Goal: Task Accomplishment & Management: Manage account settings

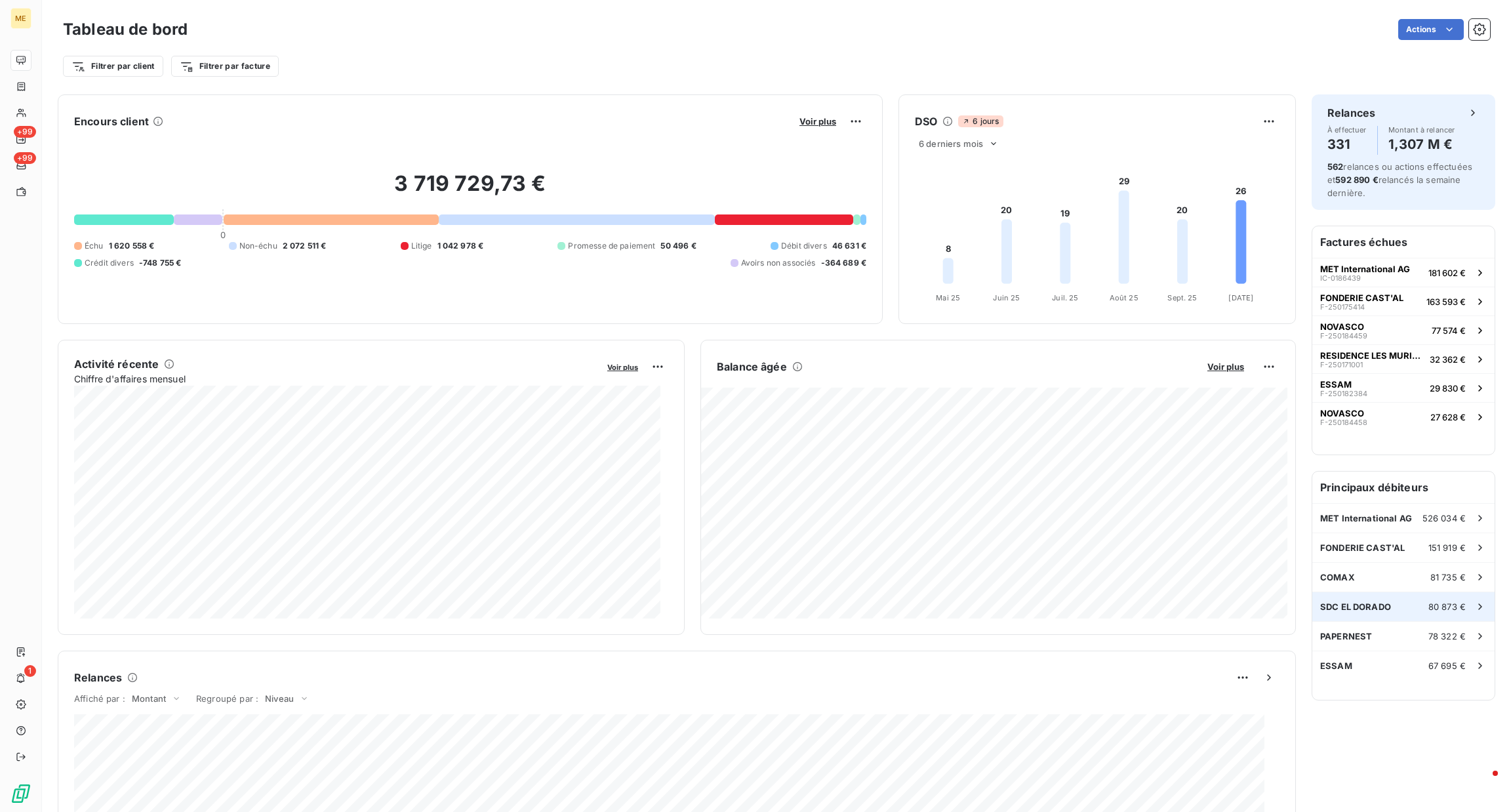
click at [1432, 607] on span "80 873 €" at bounding box center [1447, 606] width 38 height 11
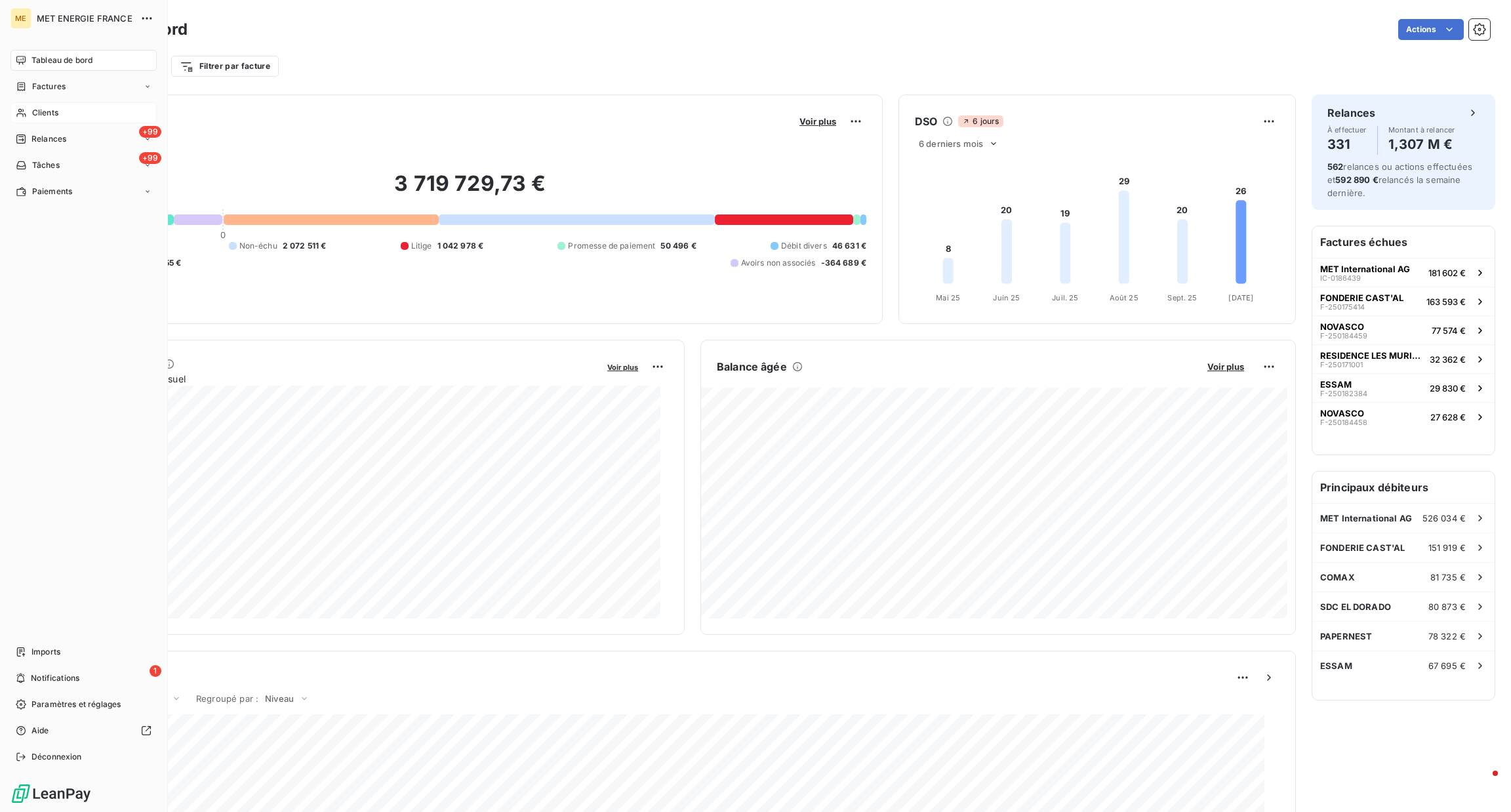
click at [65, 121] on div "Clients" at bounding box center [84, 113] width 147 height 21
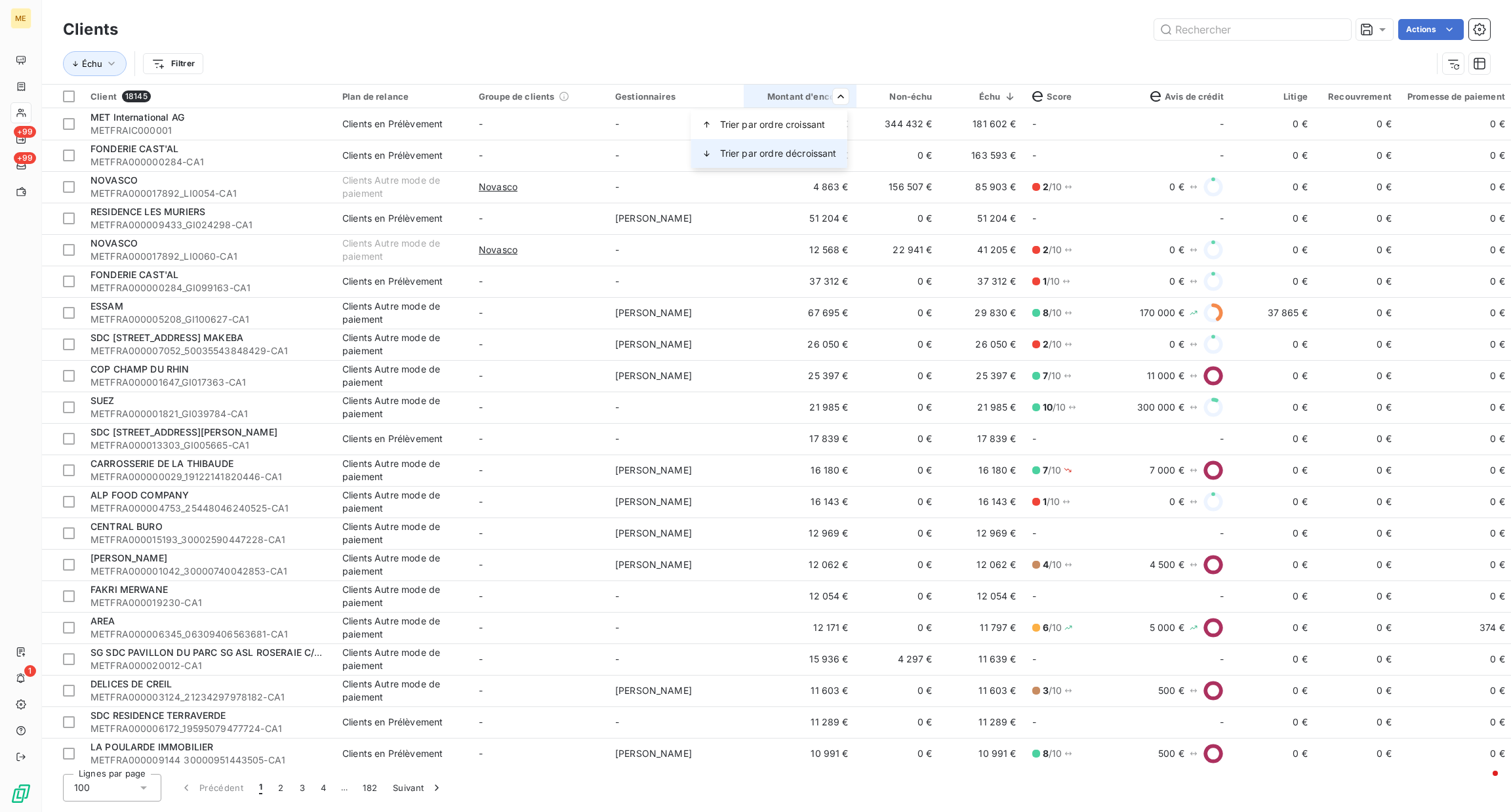
click at [813, 145] on div "Trier par ordre décroissant" at bounding box center [769, 153] width 156 height 29
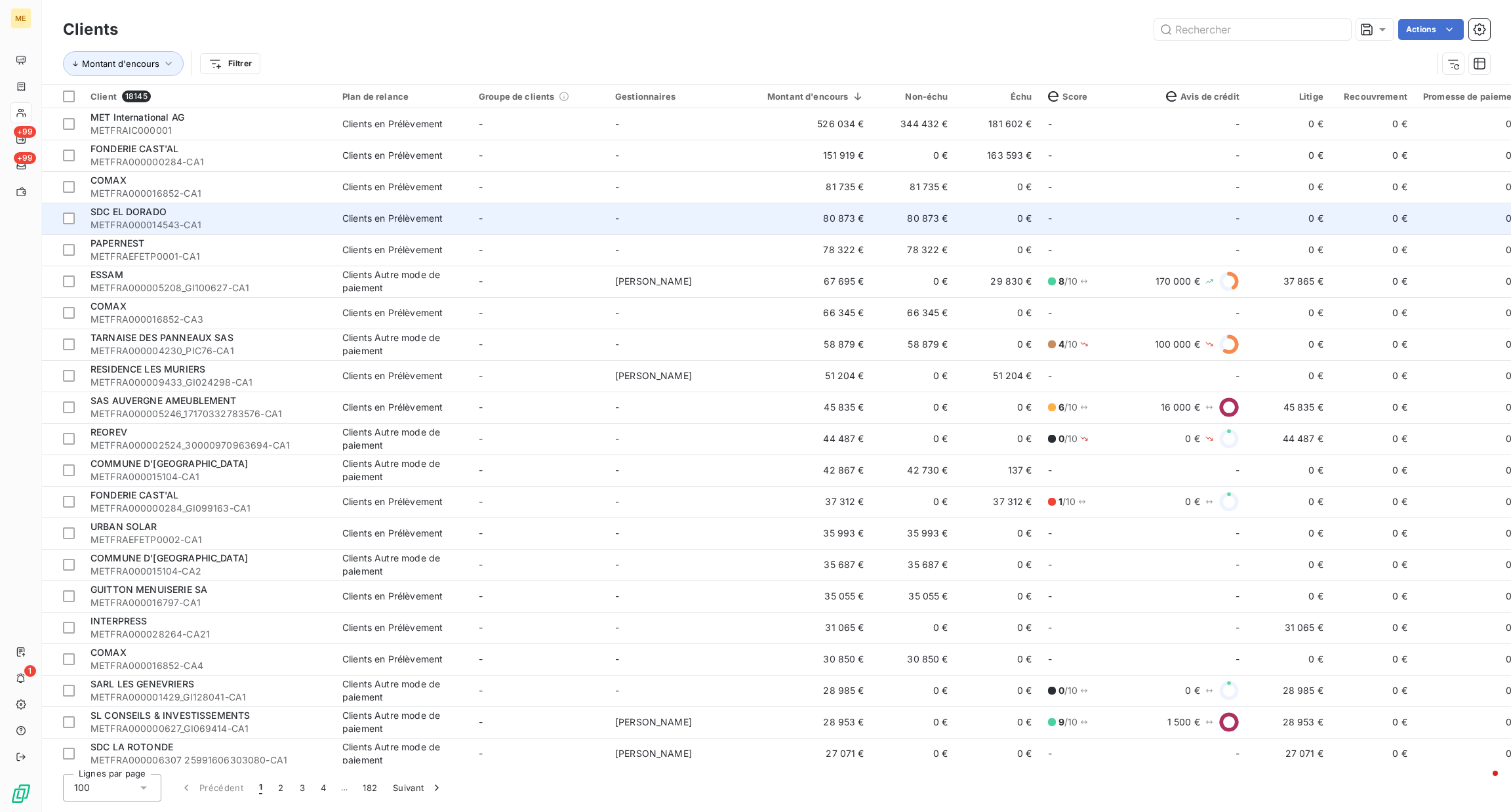
click at [736, 217] on td "-" at bounding box center [676, 218] width 137 height 31
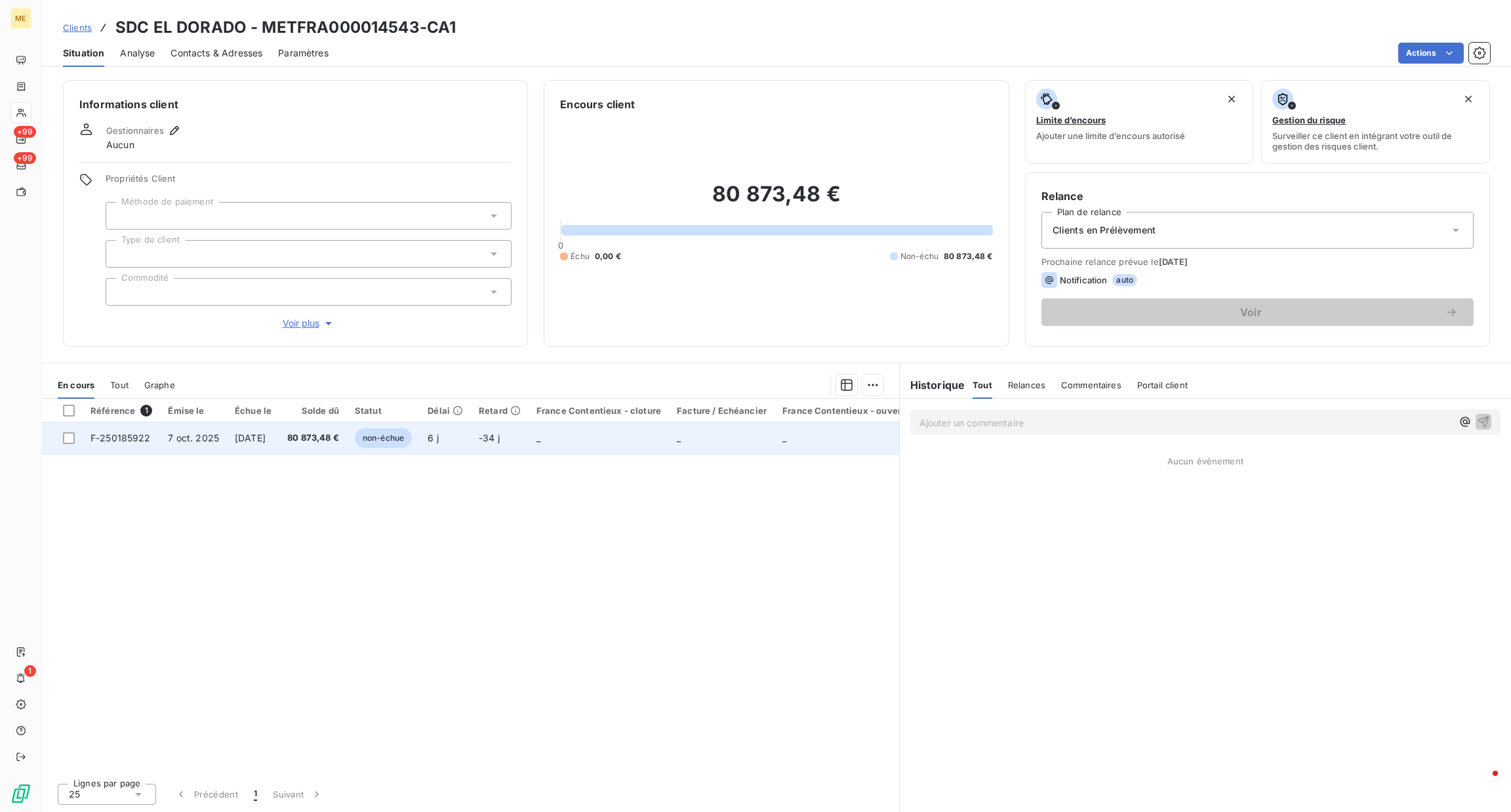
click at [263, 436] on span "16 nov. 2025" at bounding box center [251, 438] width 31 height 11
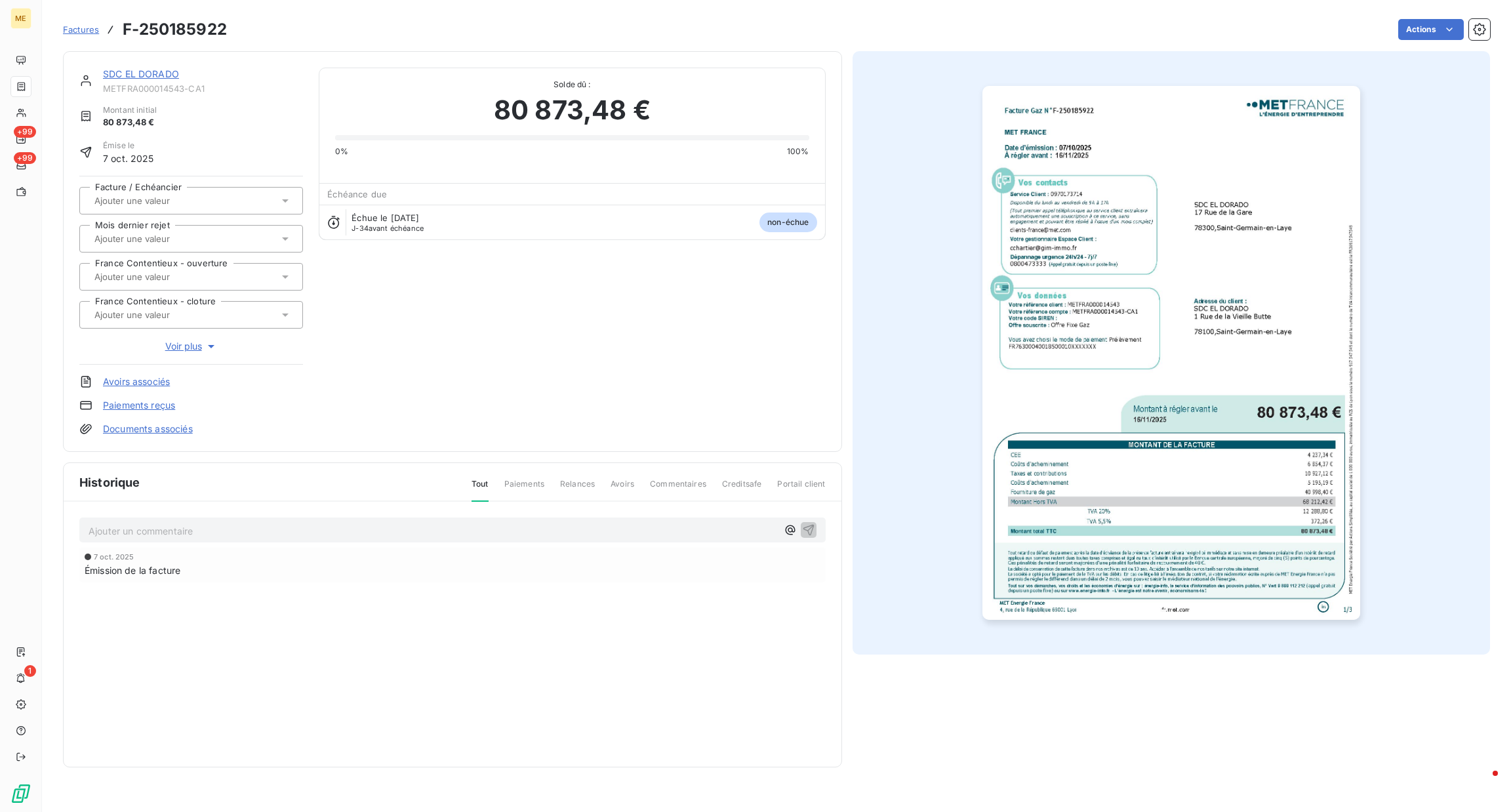
click at [1183, 350] on img "button" at bounding box center [1171, 353] width 378 height 534
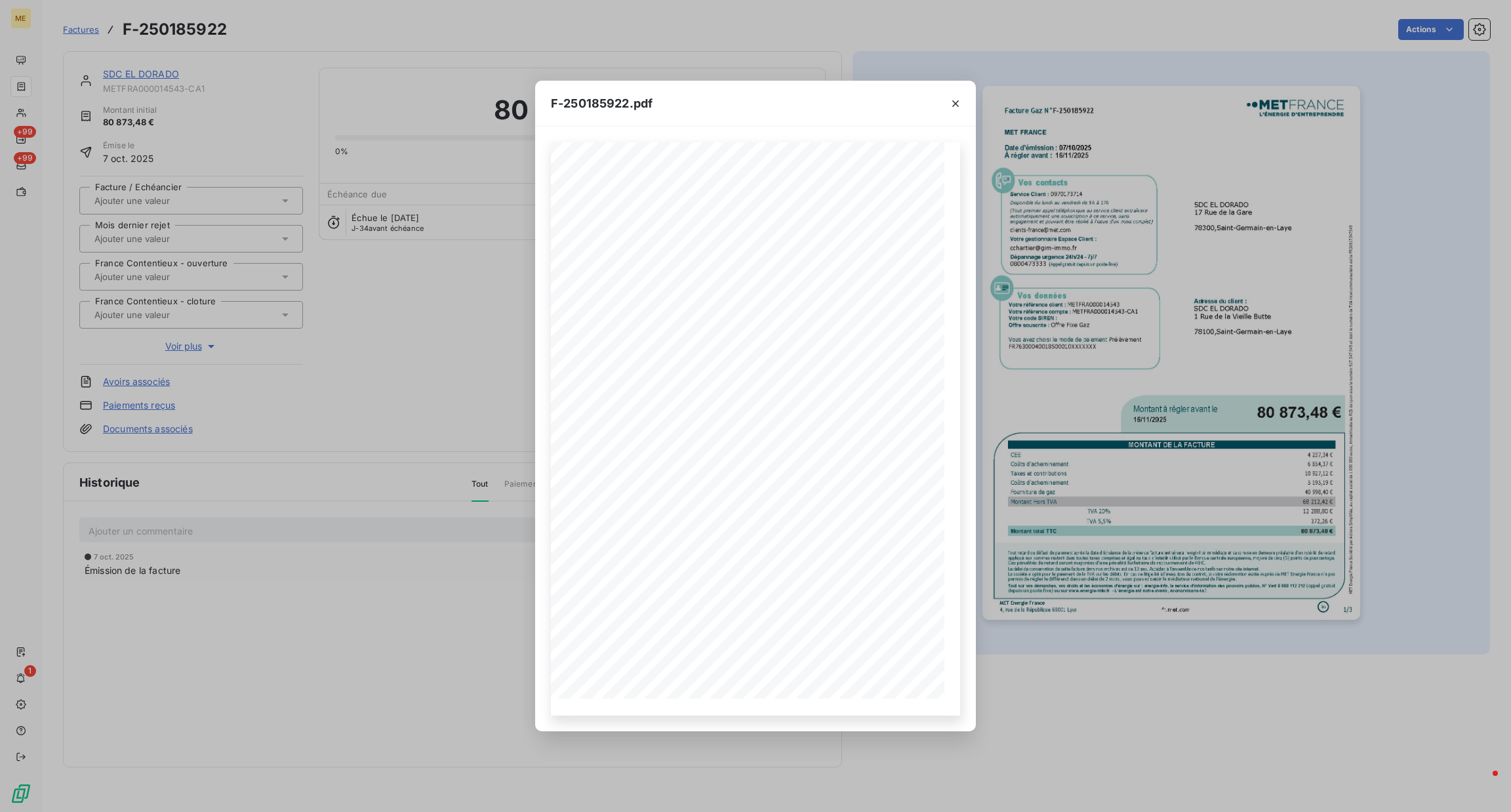
click at [782, 755] on icon "button" at bounding box center [783, 758] width 13 height 13
click at [705, 756] on icon "button" at bounding box center [706, 758] width 13 height 13
click at [703, 756] on icon "button" at bounding box center [706, 758] width 13 height 13
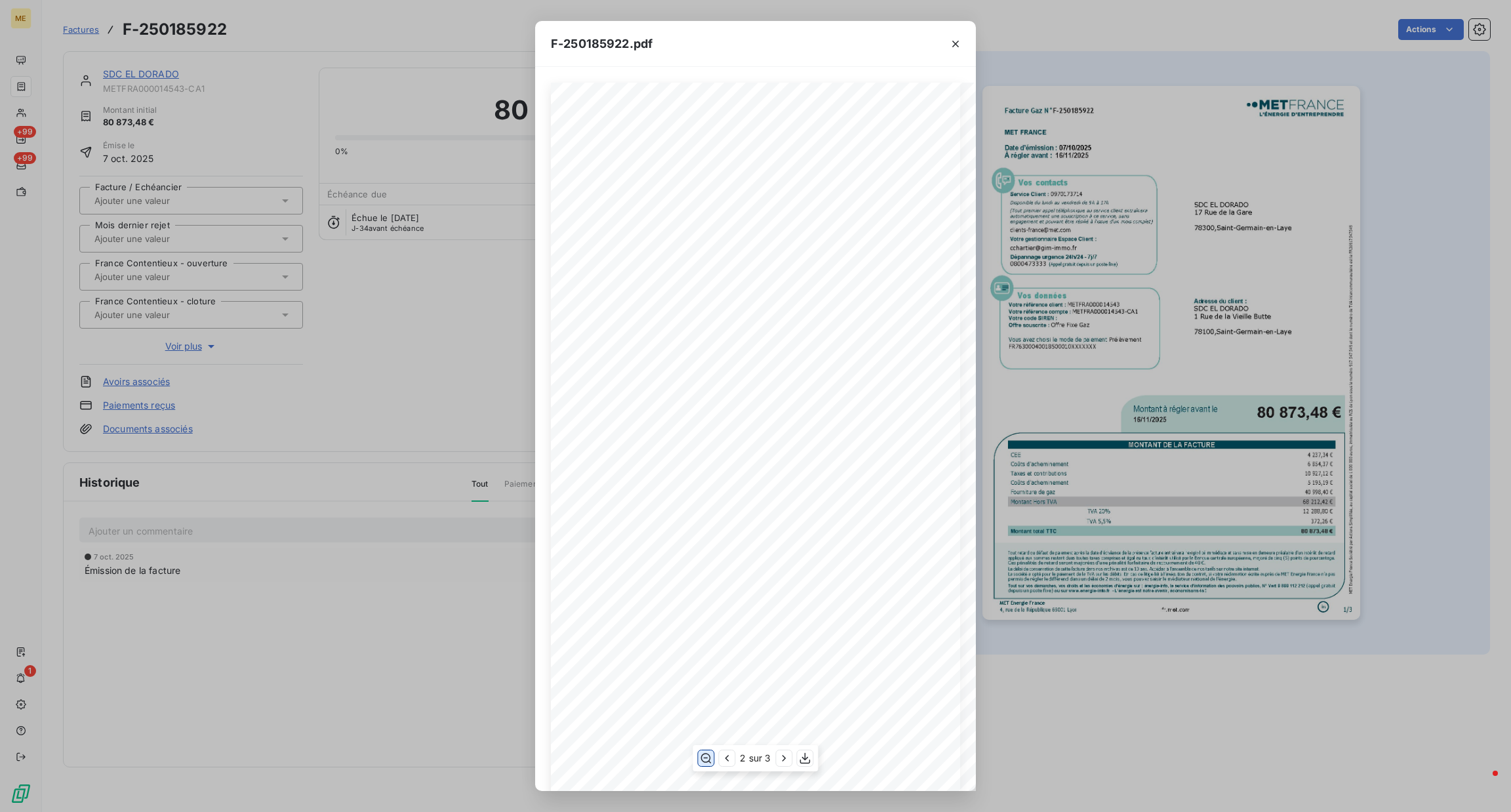
click at [951, 45] on icon "button" at bounding box center [956, 44] width 13 height 13
click at [957, 44] on icon "button" at bounding box center [956, 44] width 13 height 13
click at [959, 47] on div at bounding box center [956, 43] width 41 height 45
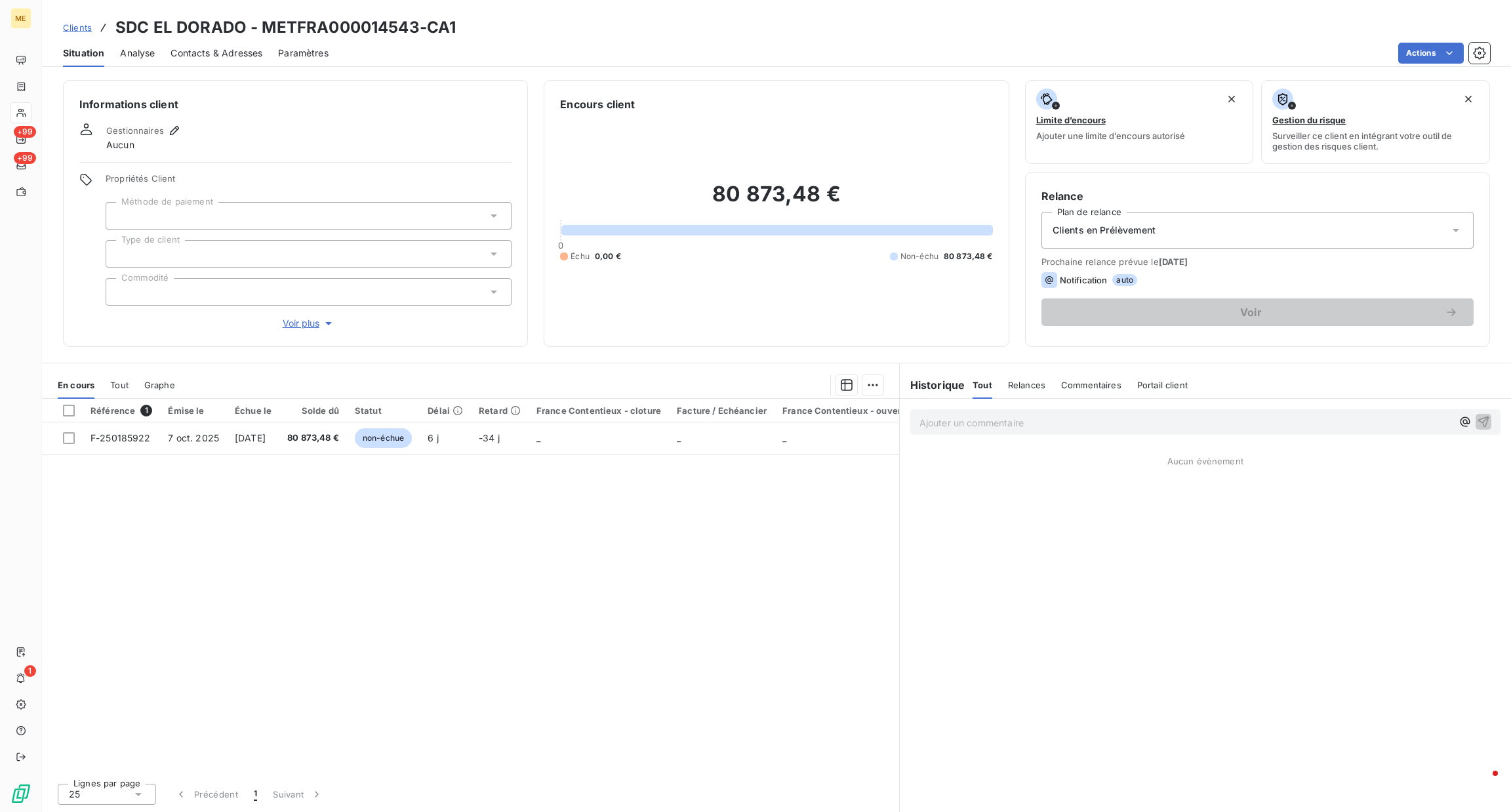
click at [959, 426] on p "Ajouter un commentaire ﻿" at bounding box center [1186, 422] width 532 height 16
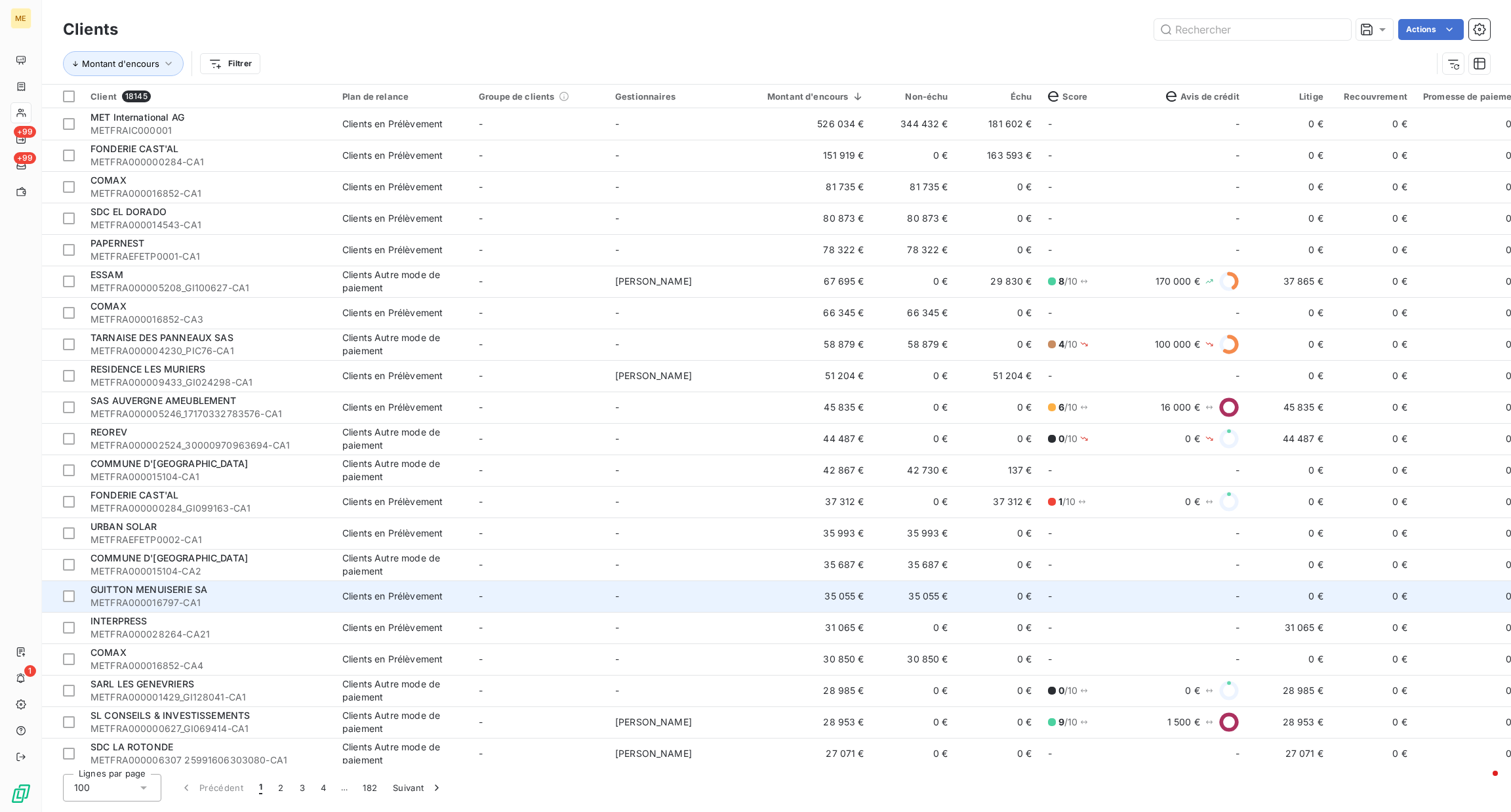
click at [337, 593] on td "Clients en Prélèvement" at bounding box center [402, 596] width 137 height 31
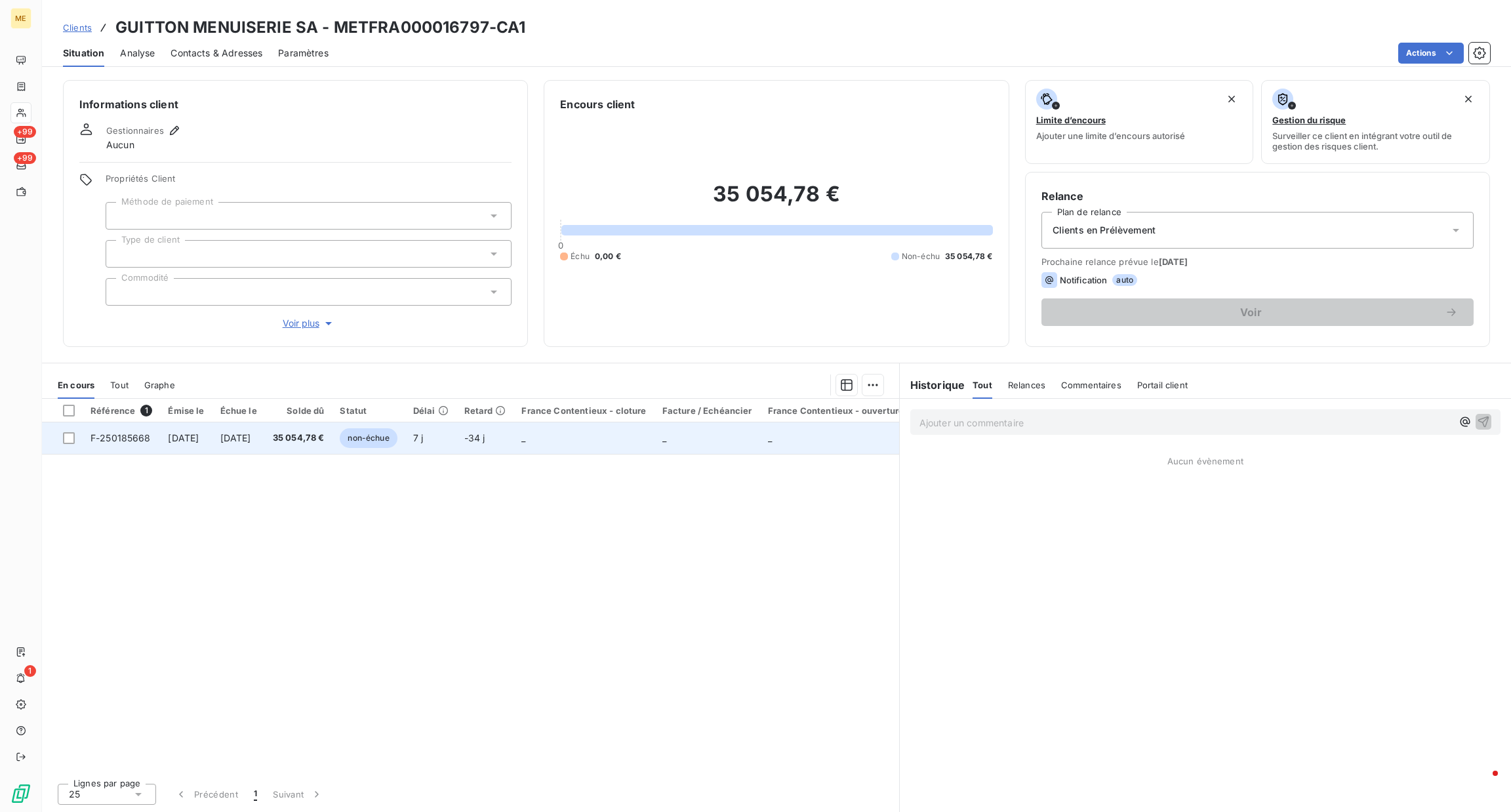
click at [206, 424] on td "6 oct. 2025" at bounding box center [185, 438] width 52 height 31
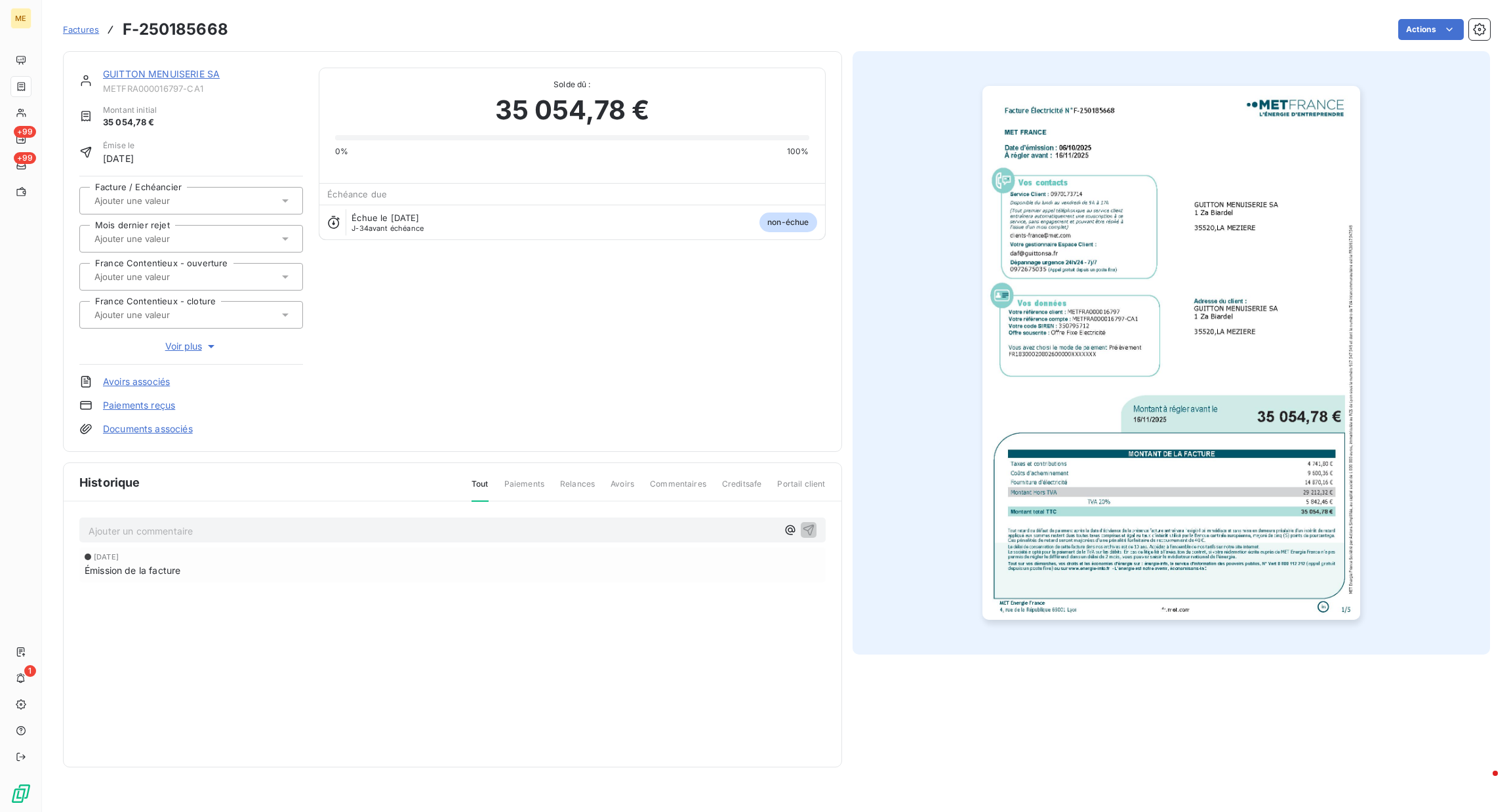
click at [1230, 340] on img "button" at bounding box center [1171, 353] width 378 height 534
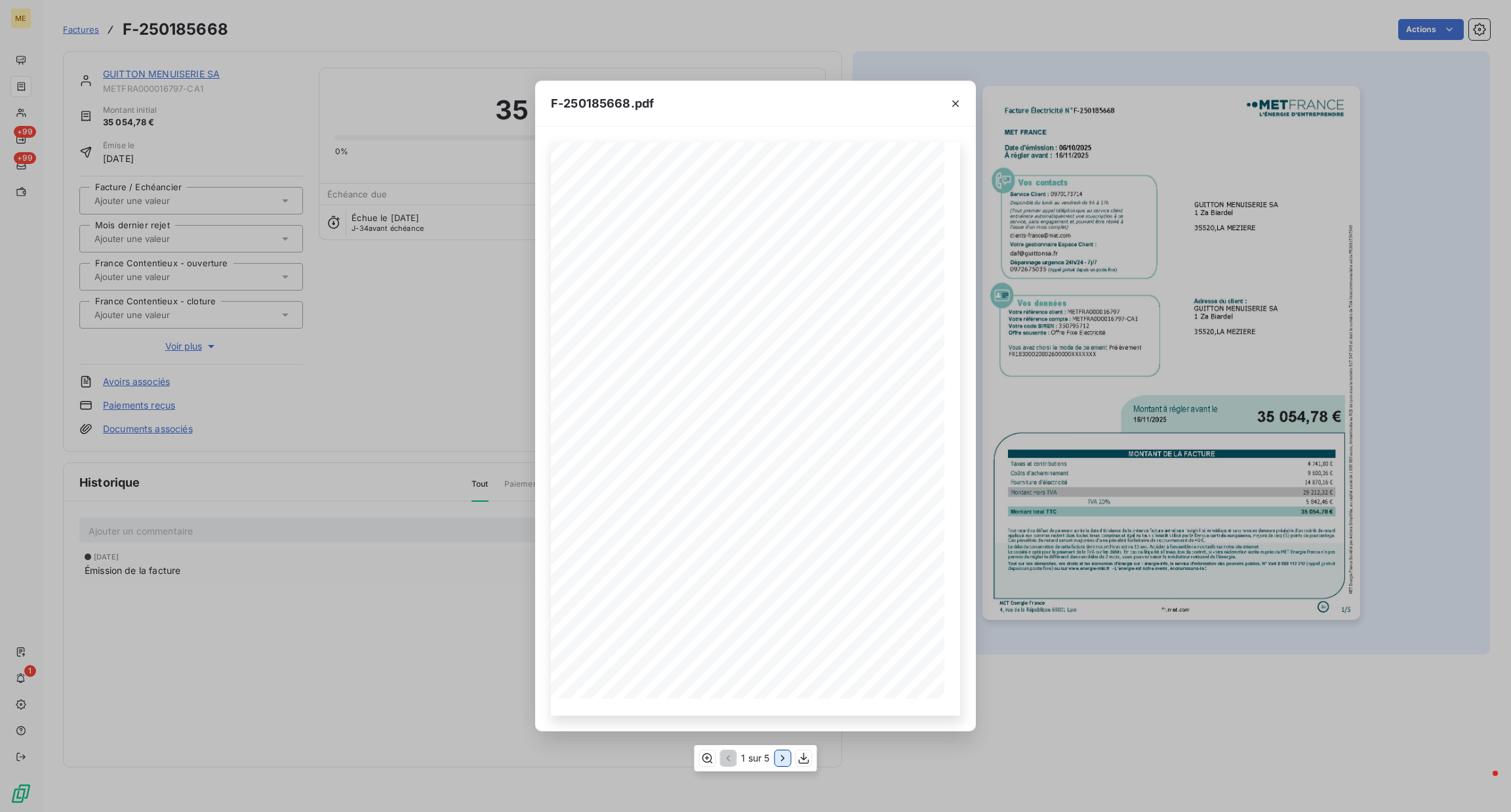
click at [782, 757] on icon "button" at bounding box center [783, 758] width 13 height 13
click at [782, 757] on icon "button" at bounding box center [784, 758] width 13 height 13
click at [961, 96] on div "F-250185668.pdf Facture Électricité N° F-250185668 MET Energie France 4, rue de…" at bounding box center [755, 406] width 1511 height 812
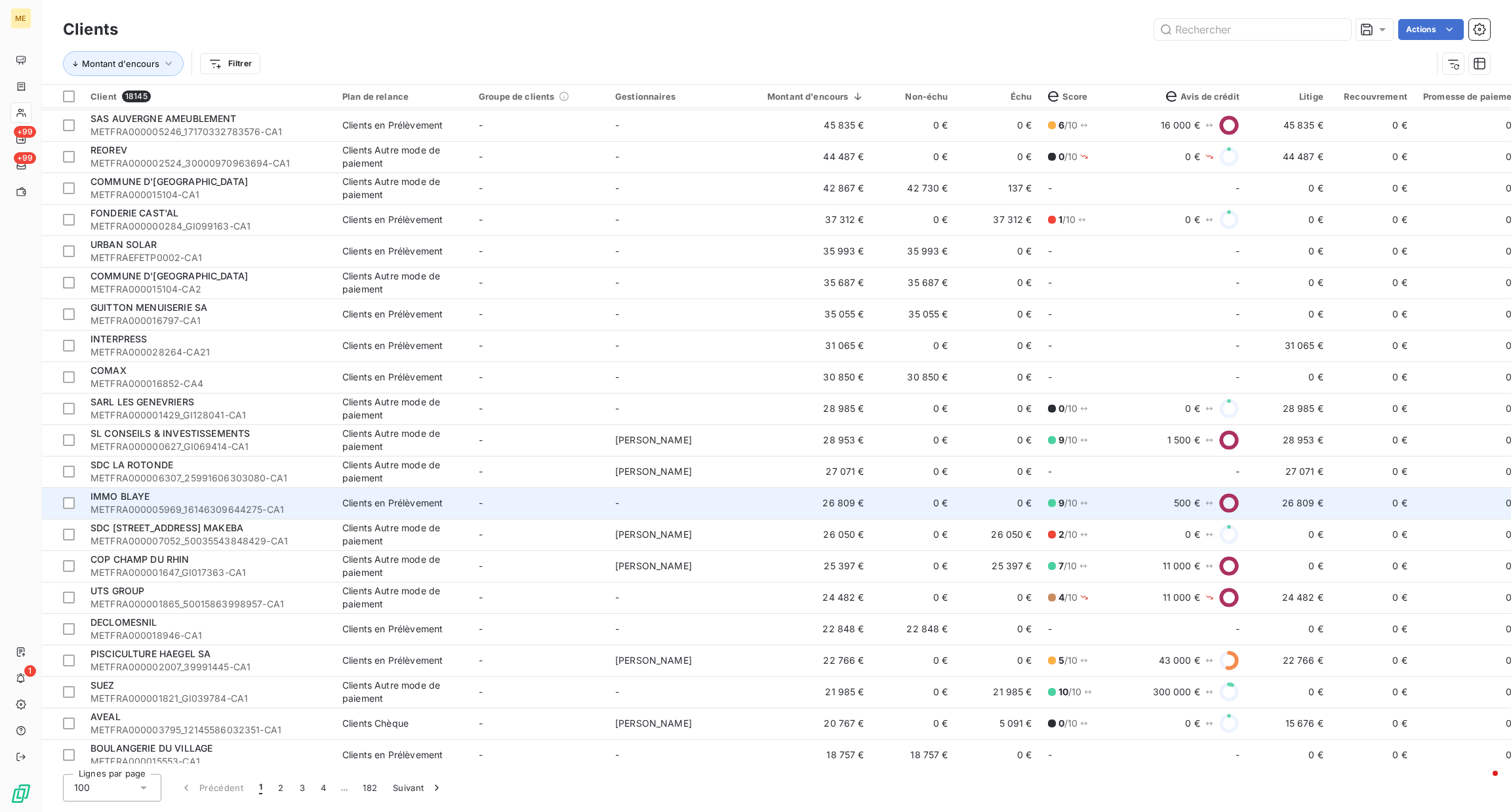
scroll to position [273, 0]
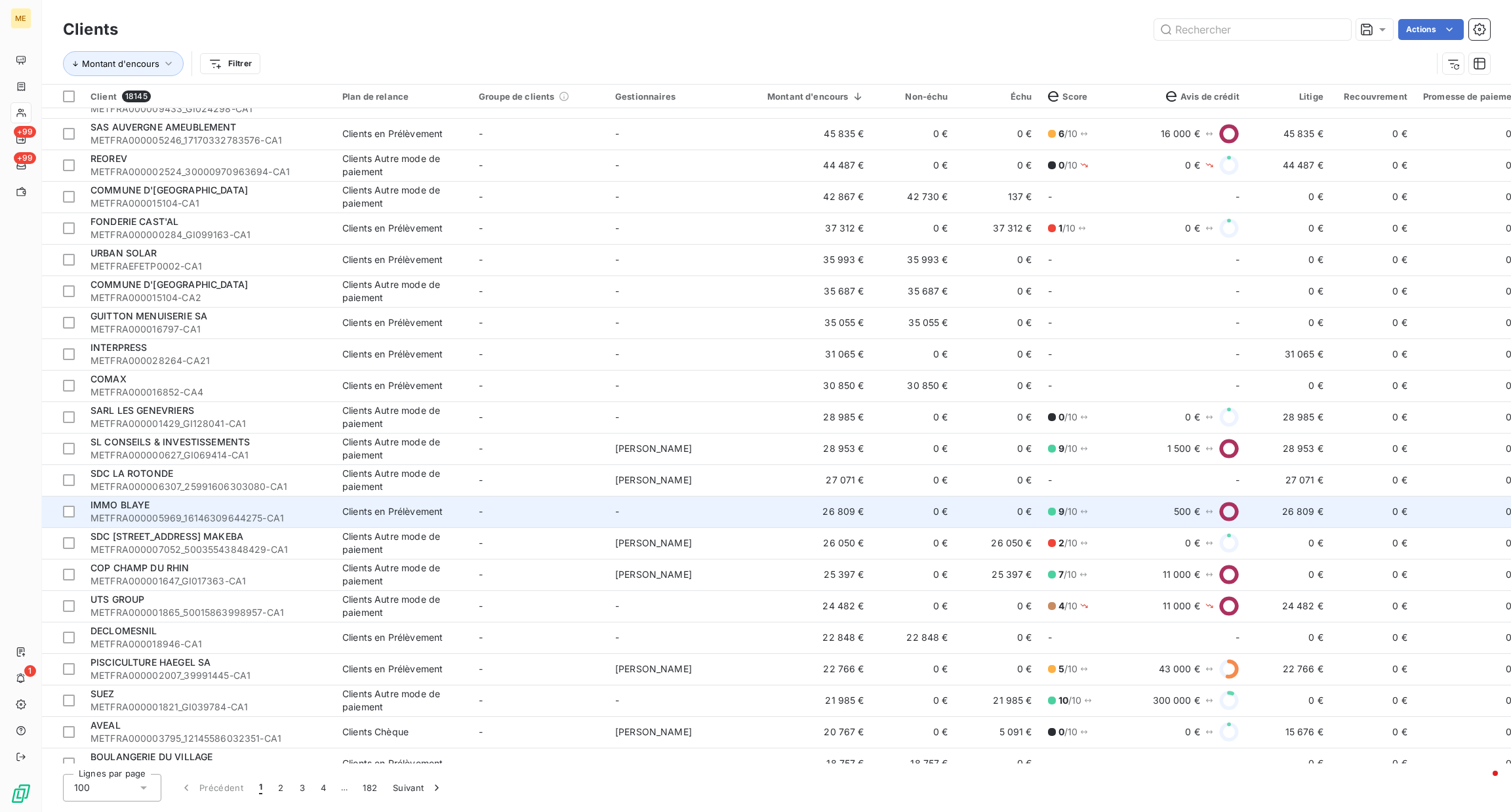
click at [337, 509] on td "Clients en Prélèvement" at bounding box center [402, 512] width 137 height 31
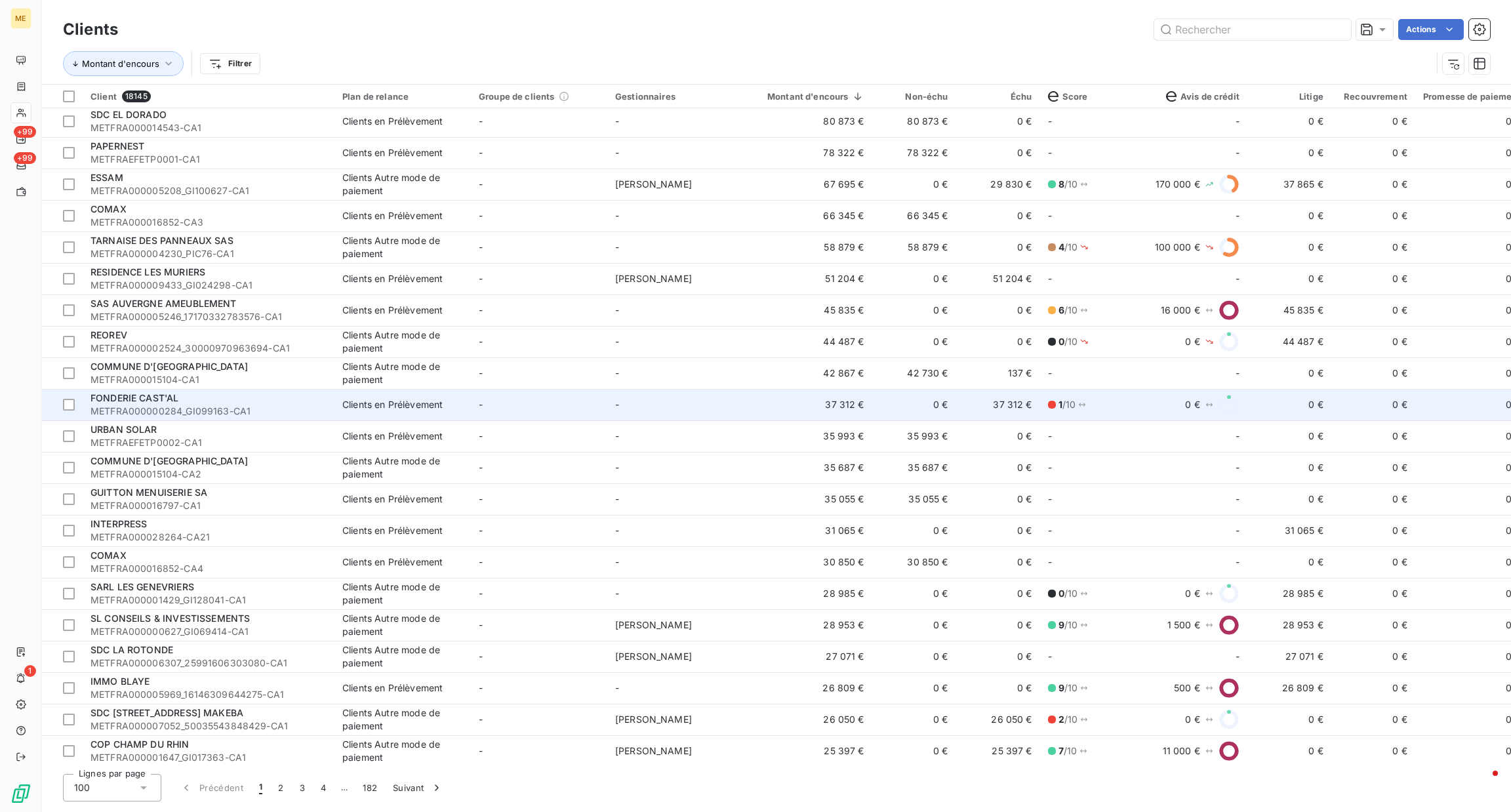
scroll to position [98, 0]
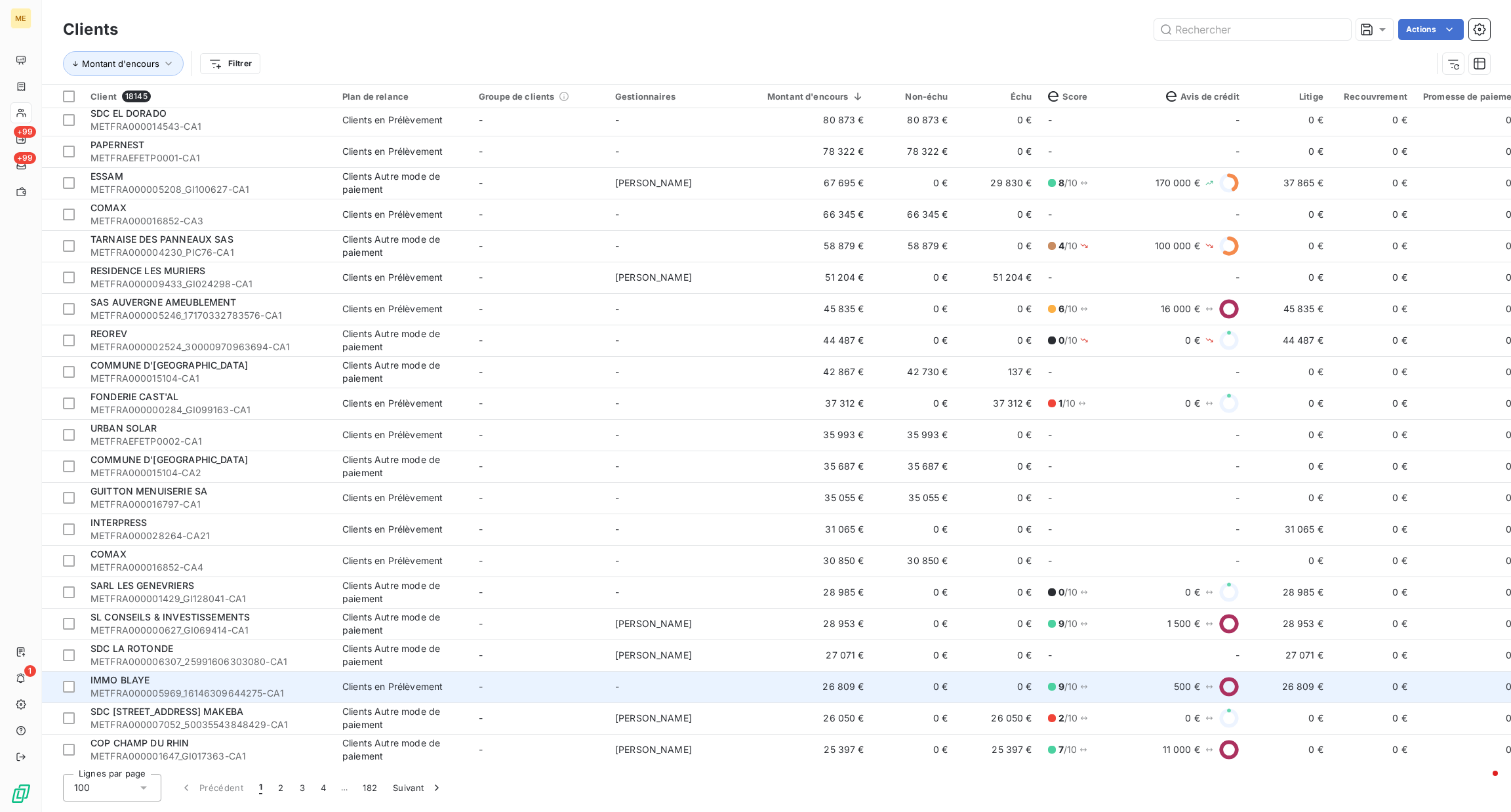
click at [646, 688] on td "-" at bounding box center [676, 686] width 137 height 31
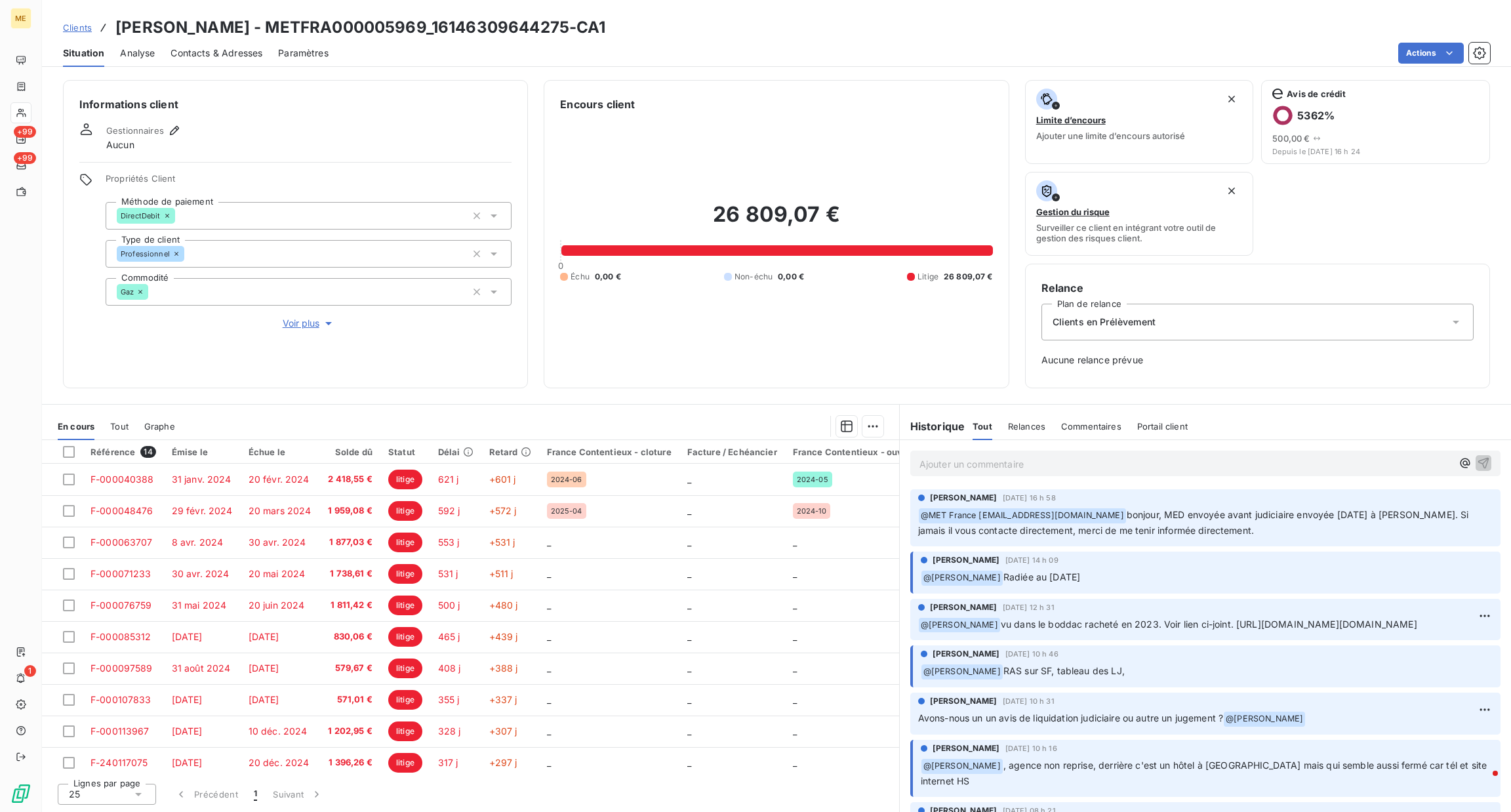
click at [295, 314] on div "Propriétés Client Méthode de paiement DirectDebit Type de client Professionnel …" at bounding box center [309, 251] width 406 height 157
click at [296, 317] on span "Voir plus" at bounding box center [309, 323] width 52 height 13
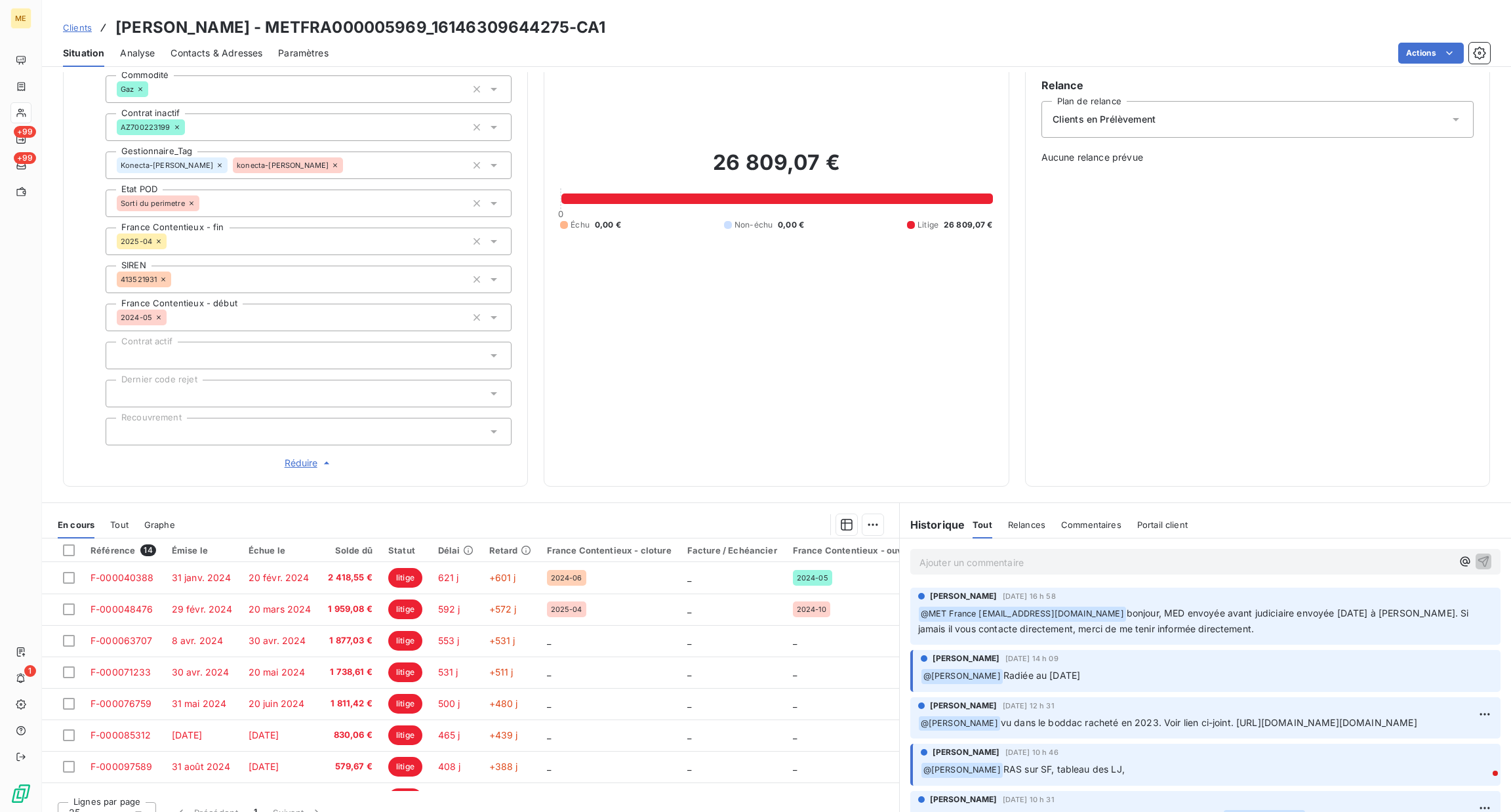
click at [1165, 558] on p "Ajouter un commentaire ﻿" at bounding box center [1186, 562] width 532 height 16
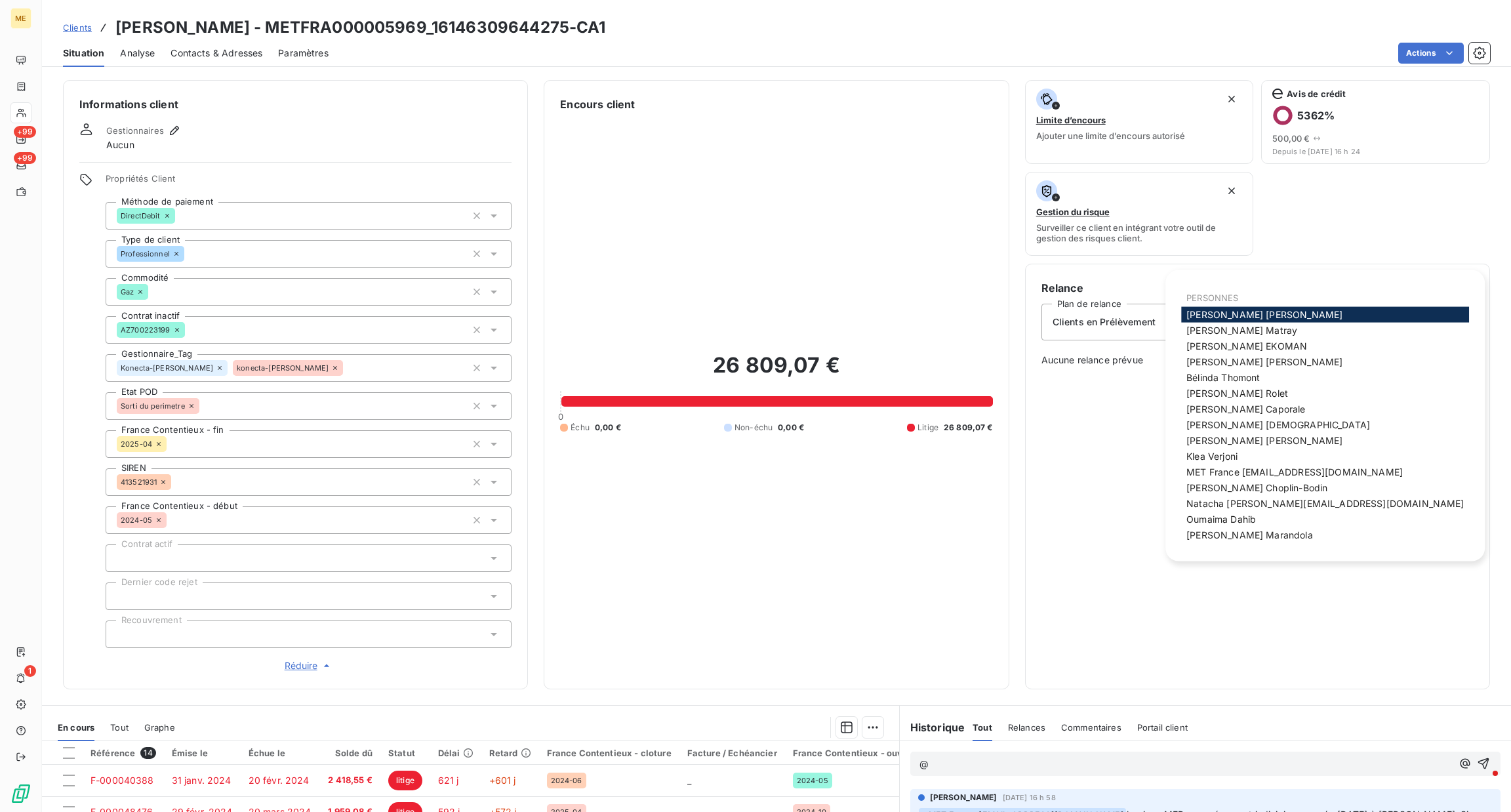
scroll to position [202, 0]
